Goal: Task Accomplishment & Management: Manage account settings

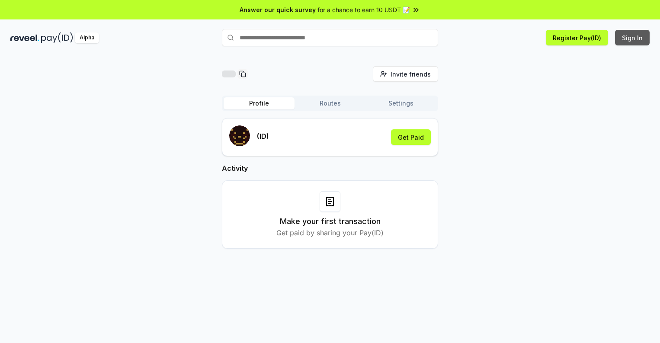
click at [633, 38] on button "Sign In" at bounding box center [632, 38] width 35 height 16
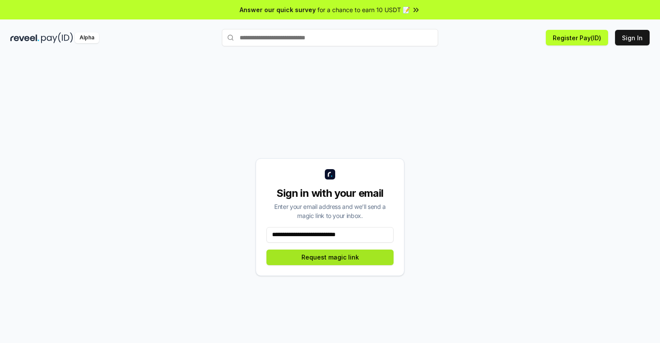
type input "**********"
click at [330, 257] on button "Request magic link" at bounding box center [329, 258] width 127 height 16
